Goal: Information Seeking & Learning: Check status

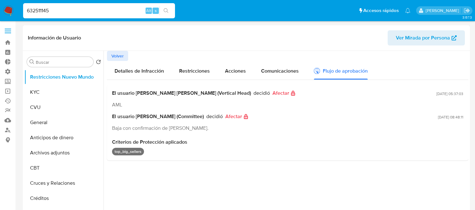
select select "10"
type input "632511145"
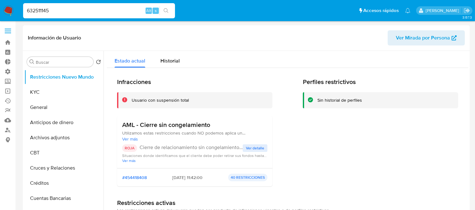
select select "10"
click at [255, 147] on span "Ver detalle" at bounding box center [255, 148] width 18 height 6
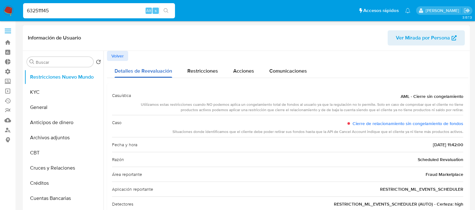
click at [123, 61] on div "Detalles de Reevaluación" at bounding box center [143, 69] width 58 height 17
click at [121, 55] on span "Volver" at bounding box center [117, 56] width 12 height 9
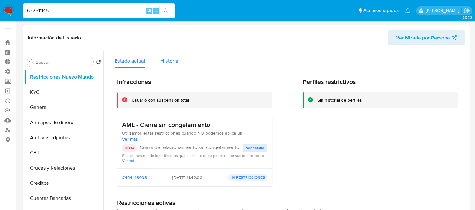
click at [173, 61] on span "Historial" at bounding box center [169, 60] width 19 height 7
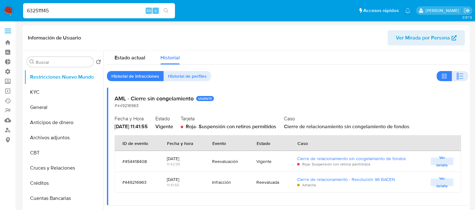
scroll to position [4, 0]
click at [440, 164] on span "Ver detalle" at bounding box center [441, 161] width 16 height 6
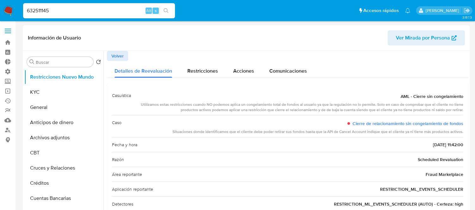
click at [116, 59] on span "Volver" at bounding box center [117, 56] width 12 height 9
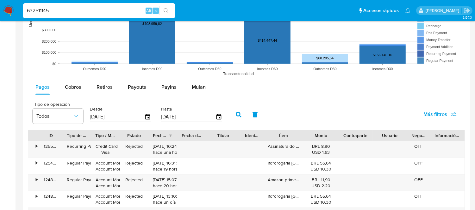
scroll to position [527, 0]
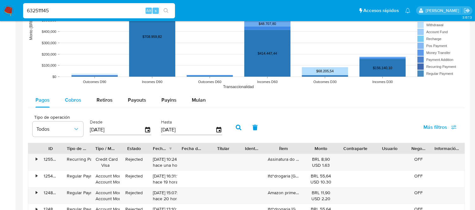
click at [77, 102] on span "Cobros" at bounding box center [73, 99] width 16 height 7
select select "10"
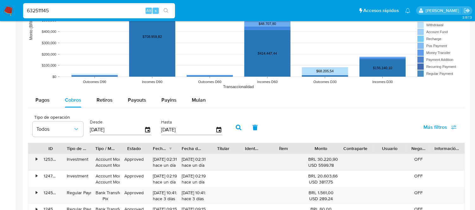
scroll to position [562, 0]
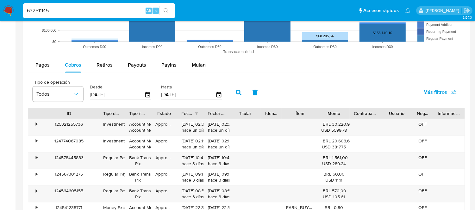
drag, startPoint x: 62, startPoint y: 116, endPoint x: 98, endPoint y: 117, distance: 36.1
click at [98, 117] on div at bounding box center [98, 113] width 11 height 11
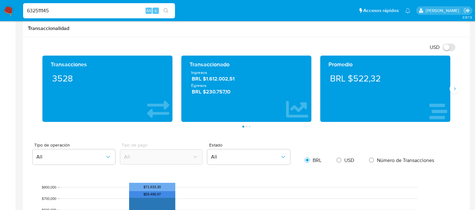
scroll to position [281, 0]
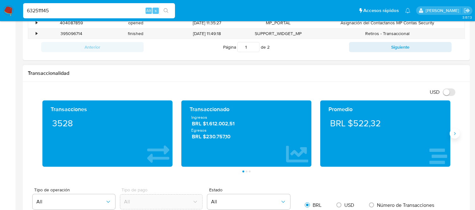
click at [456, 135] on icon "Siguiente" at bounding box center [454, 133] width 5 height 5
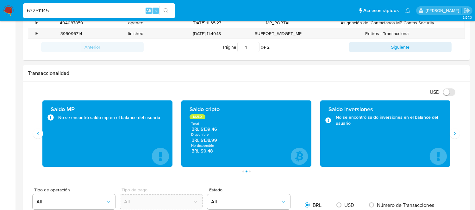
click at [55, 11] on input "632511145" at bounding box center [99, 11] width 152 height 8
paste input "56163"
click at [55, 11] on input "632511145" at bounding box center [99, 11] width 152 height 8
type input "632556163"
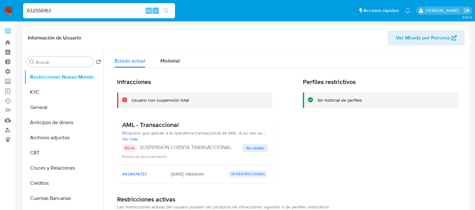
select select "10"
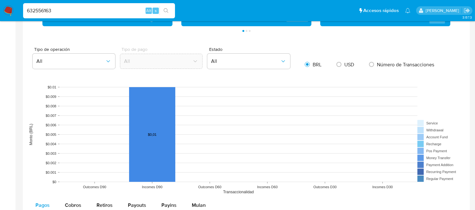
scroll to position [562, 0]
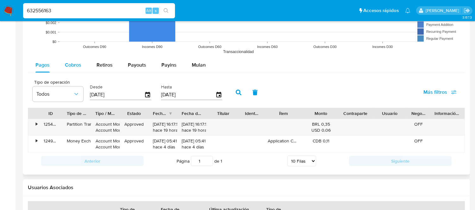
click at [74, 68] on span "Cobros" at bounding box center [73, 64] width 16 height 7
select select "10"
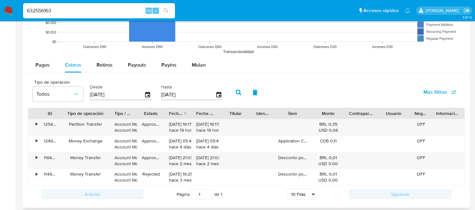
drag, startPoint x: 92, startPoint y: 118, endPoint x: 112, endPoint y: 116, distance: 19.6
click at [112, 116] on div at bounding box center [109, 113] width 11 height 11
click at [228, 115] on div "Titular" at bounding box center [235, 113] width 24 height 6
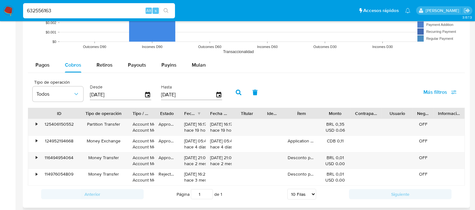
drag, startPoint x: 62, startPoint y: 111, endPoint x: 80, endPoint y: 112, distance: 18.0
click at [80, 112] on div at bounding box center [78, 113] width 11 height 11
click at [34, 127] on div "•" at bounding box center [33, 127] width 11 height 16
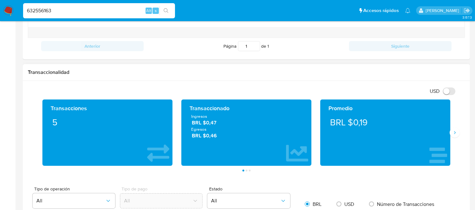
scroll to position [281, 0]
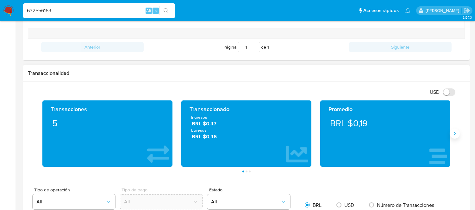
click at [456, 133] on icon "Siguiente" at bounding box center [454, 133] width 5 height 5
